Goal: Find specific page/section: Find specific page/section

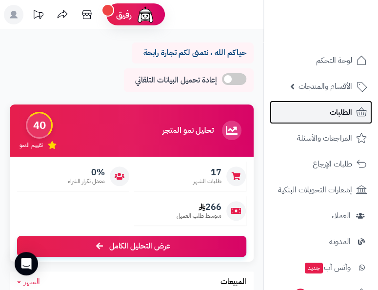
click at [339, 114] on span "الطلبات" at bounding box center [341, 112] width 22 height 14
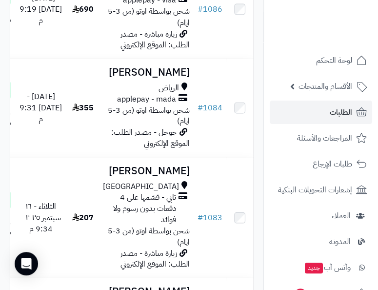
scroll to position [539, 0]
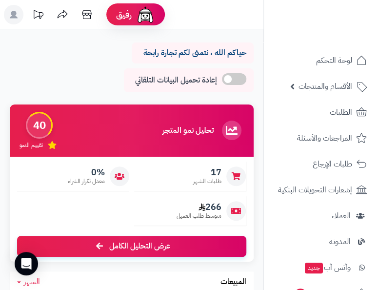
click at [256, 198] on div "تحليل نمو المتجر مرحلة النمو 40 تقييم النمو 17 طلبات الشهر 0% معدل تكرار الشراء…" at bounding box center [131, 187] width 259 height 167
